Goal: Transaction & Acquisition: Purchase product/service

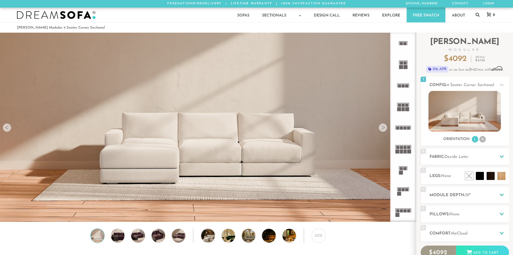
click at [384, 128] on div at bounding box center [383, 127] width 9 height 9
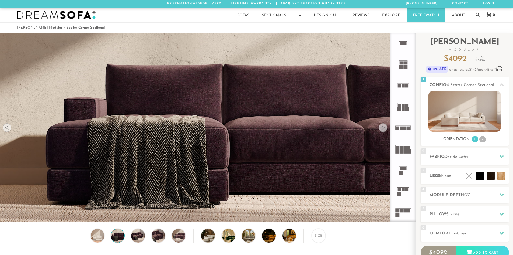
click at [384, 128] on div at bounding box center [383, 127] width 9 height 9
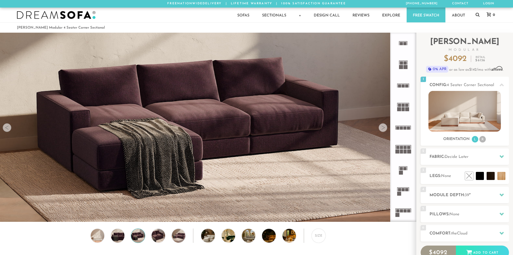
click at [384, 128] on div at bounding box center [383, 127] width 9 height 9
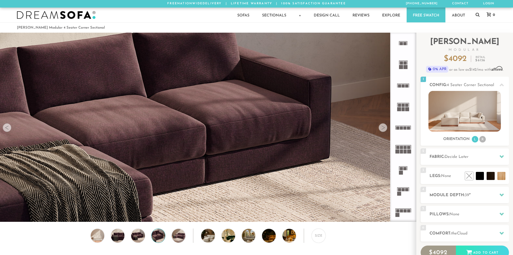
click at [384, 128] on div at bounding box center [383, 127] width 9 height 9
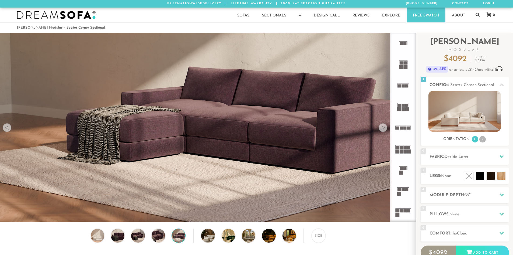
click at [384, 128] on div at bounding box center [383, 127] width 9 height 9
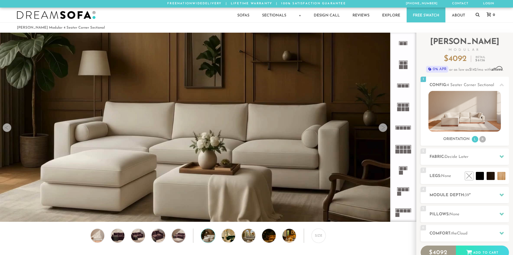
click at [384, 128] on div at bounding box center [383, 127] width 9 height 9
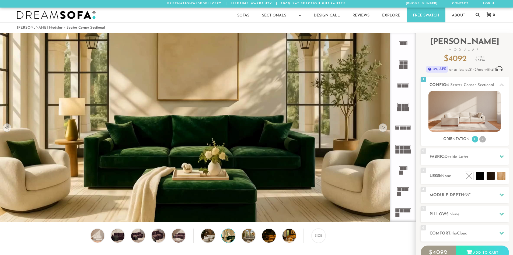
click at [384, 128] on div at bounding box center [383, 127] width 9 height 9
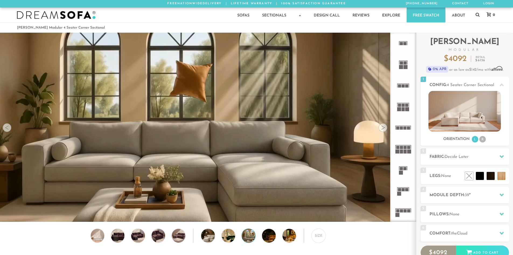
click at [384, 128] on div at bounding box center [383, 127] width 9 height 9
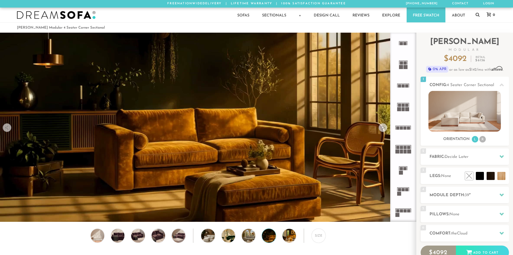
click at [384, 128] on div at bounding box center [383, 127] width 9 height 9
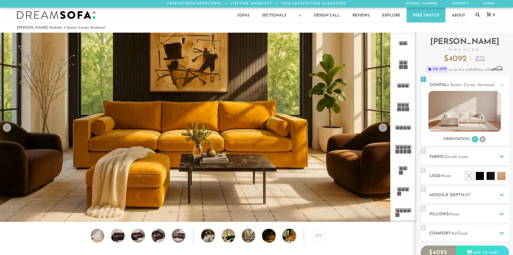
click at [384, 128] on div at bounding box center [383, 127] width 9 height 9
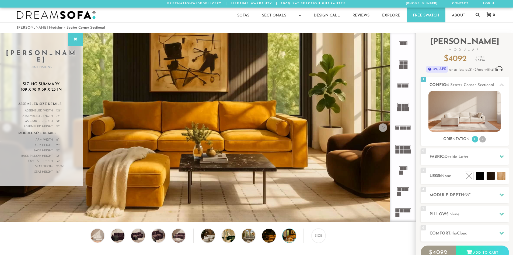
click at [384, 129] on div at bounding box center [383, 127] width 9 height 9
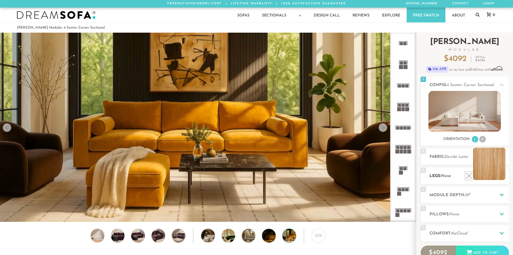
click at [502, 175] on li at bounding box center [490, 163] width 32 height 32
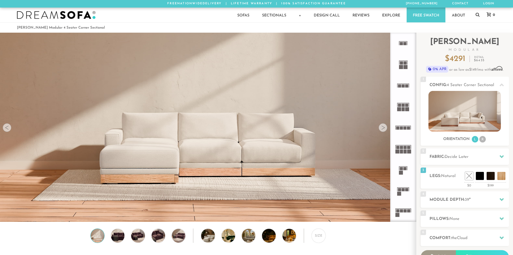
click at [401, 193] on rect at bounding box center [400, 194] width 4 height 4
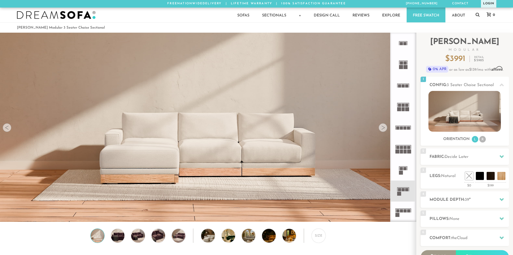
click at [492, 5] on link "Login" at bounding box center [488, 4] width 15 height 8
